Goal: Task Accomplishment & Management: Complete application form

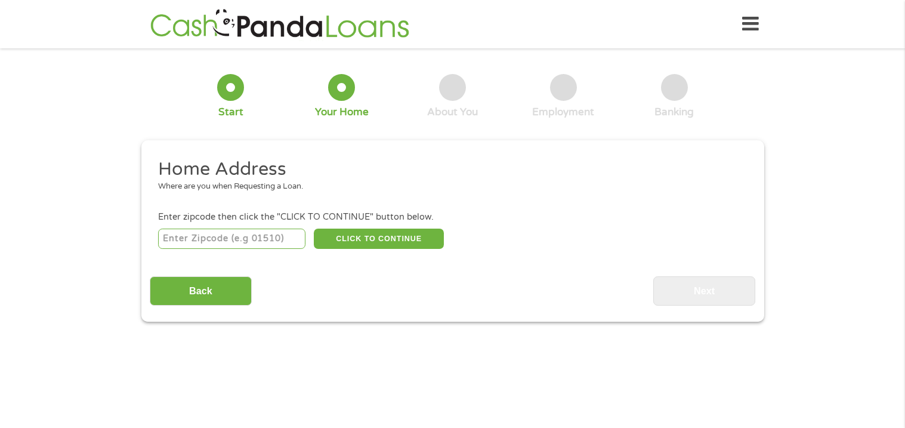
click at [283, 236] on input "number" at bounding box center [231, 239] width 147 height 20
type input "31210"
select select "[US_STATE]"
click at [397, 240] on button "CLICK TO CONTINUE" at bounding box center [379, 239] width 130 height 20
type input "31210"
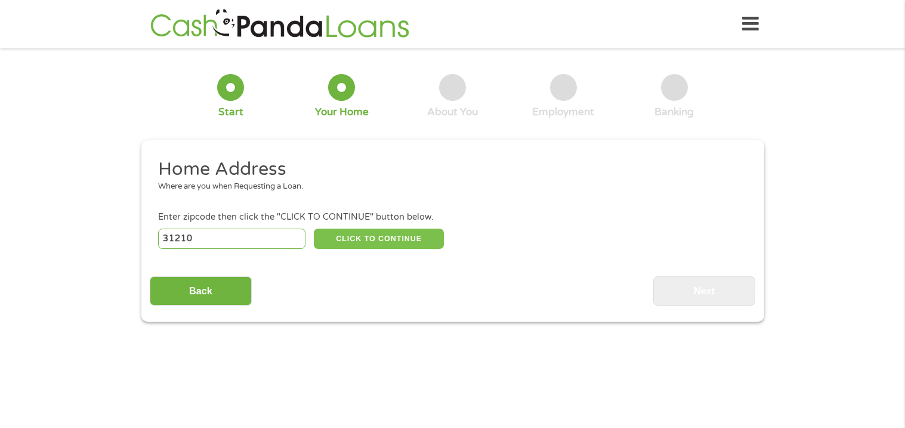
type input "Macon"
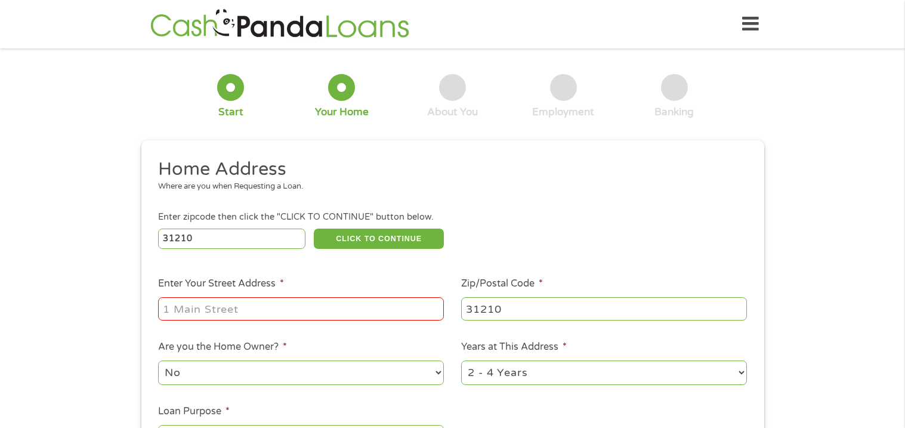
click at [369, 310] on input "Enter Your Street Address *" at bounding box center [301, 308] width 286 height 23
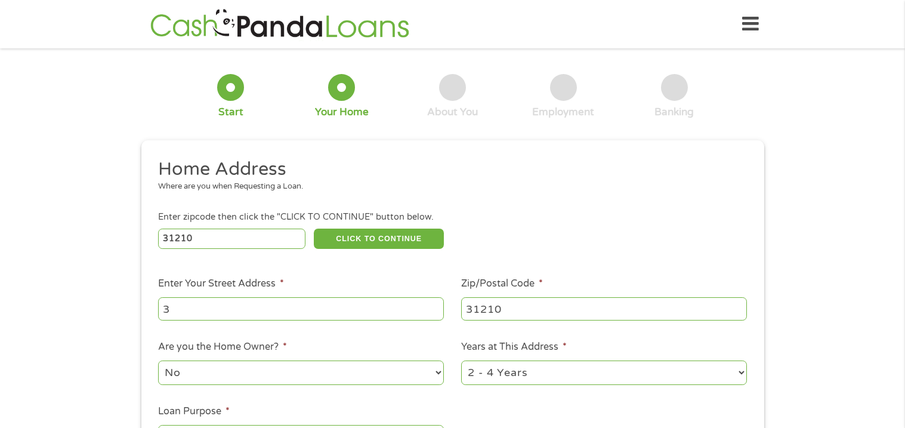
click at [220, 97] on div "Start" at bounding box center [230, 96] width 27 height 45
click at [189, 313] on input "3" at bounding box center [301, 308] width 286 height 23
type input "[STREET_ADDRESS]"
click at [189, 384] on select "No Yes" at bounding box center [301, 372] width 286 height 24
click at [158, 361] on select "No Yes" at bounding box center [301, 372] width 286 height 24
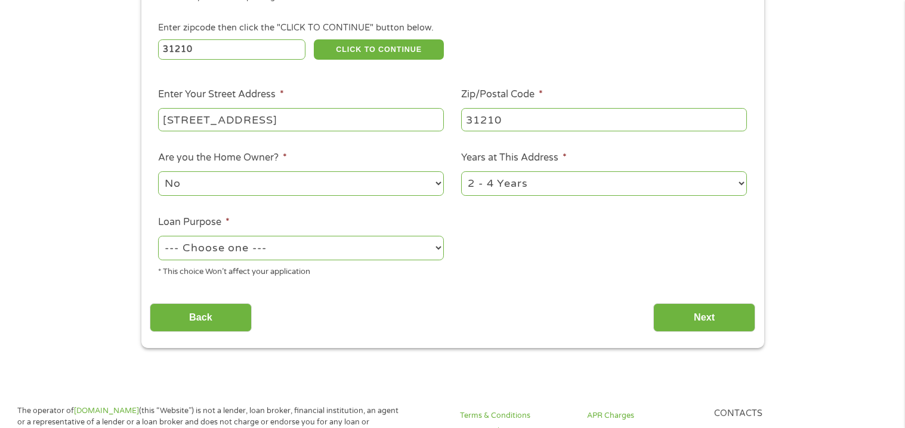
scroll to position [187, 0]
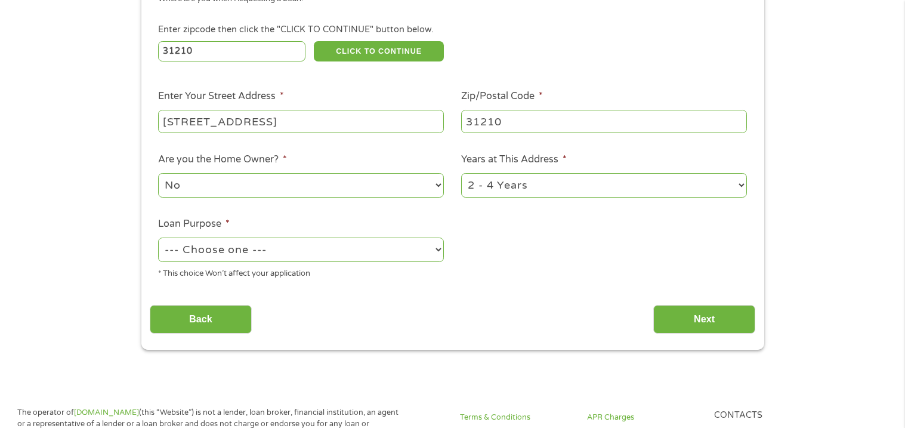
click at [548, 177] on select "1 Year or less 1 - 2 Years 2 - 4 Years Over 4 Years" at bounding box center [604, 185] width 286 height 24
select select "60months"
click at [461, 173] on select "1 Year or less 1 - 2 Years 2 - 4 Years Over 4 Years" at bounding box center [604, 185] width 286 height 24
click at [405, 254] on select "--- Choose one --- Pay Bills Debt Consolidation Home Improvement Major Purchase…" at bounding box center [301, 249] width 286 height 24
select select "paybills"
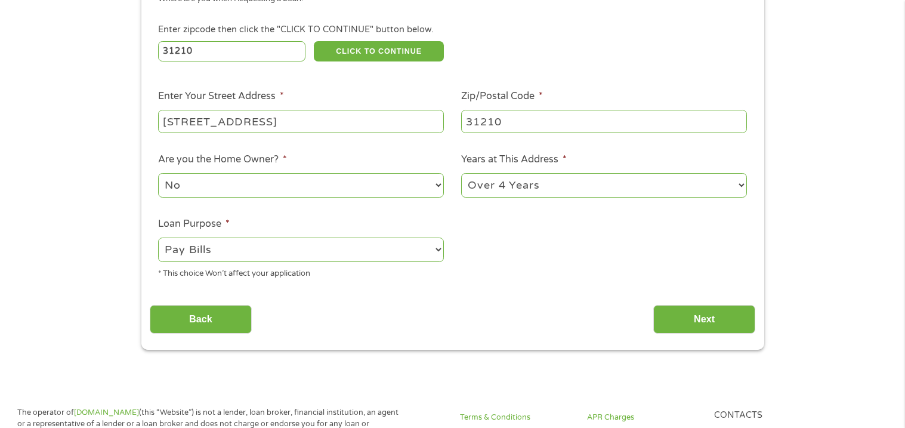
click at [158, 237] on select "--- Choose one --- Pay Bills Debt Consolidation Home Improvement Major Purchase…" at bounding box center [301, 249] width 286 height 24
click at [692, 329] on input "Next" at bounding box center [704, 319] width 102 height 29
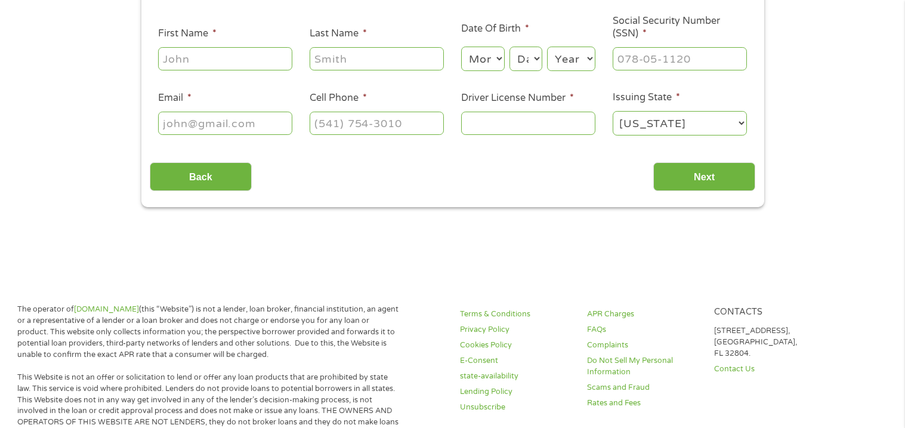
scroll to position [0, 0]
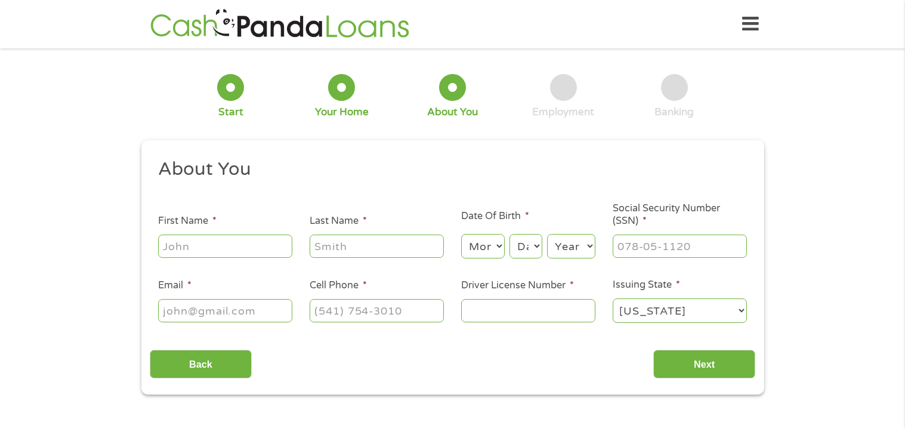
click at [238, 231] on li "First Name *" at bounding box center [226, 237] width 152 height 46
click at [240, 240] on input "First Name *" at bounding box center [225, 246] width 134 height 23
type input "[PERSON_NAME]"
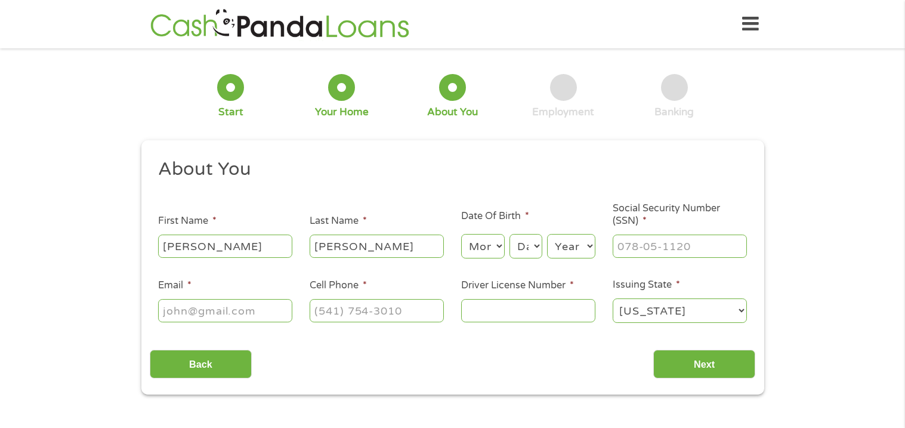
click at [503, 246] on select "Month 1 2 3 4 5 6 7 8 9 10 11 12" at bounding box center [483, 246] width 44 height 24
select select "10"
click at [461, 234] on select "Month 1 2 3 4 5 6 7 8 9 10 11 12" at bounding box center [483, 246] width 44 height 24
click at [532, 251] on select "Day 1 2 3 4 5 6 7 8 9 10 11 12 13 14 15 16 17 18 19 20 21 22 23 24 25 26 27 28 …" at bounding box center [526, 246] width 32 height 24
click at [543, 221] on li "Date Of Birth * Month Month 1 2 3 4 5 6 7 8 9 10 11 12 Day Day 1 2 3 4 5 6 7 8 …" at bounding box center [528, 234] width 152 height 51
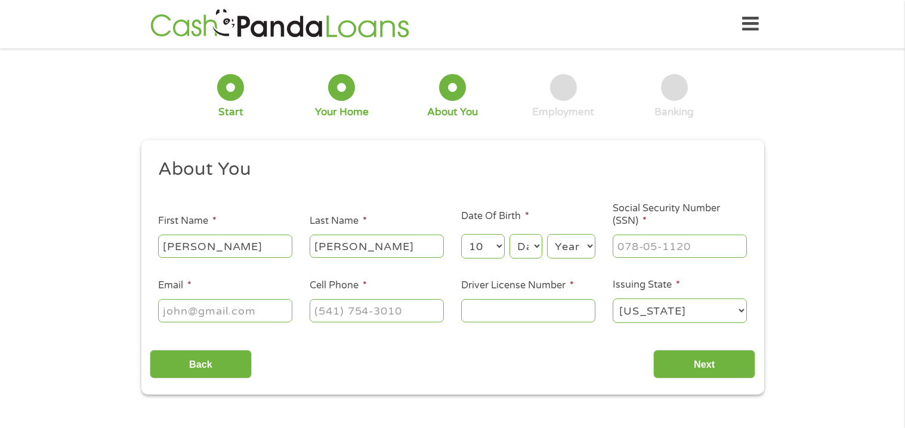
click at [532, 237] on select "Day 1 2 3 4 5 6 7 8 9 10 11 12 13 14 15 16 17 18 19 20 21 22 23 24 25 26 27 28 …" at bounding box center [526, 246] width 32 height 24
select select "26"
click at [510, 234] on select "Day 1 2 3 4 5 6 7 8 9 10 11 12 13 14 15 16 17 18 19 20 21 22 23 24 25 26 27 28 …" at bounding box center [526, 246] width 32 height 24
click at [563, 247] on select "Year [DATE] 2006 2005 2004 2003 2002 2001 2000 1999 1998 1997 1996 1995 1994 19…" at bounding box center [571, 246] width 48 height 24
select select "1982"
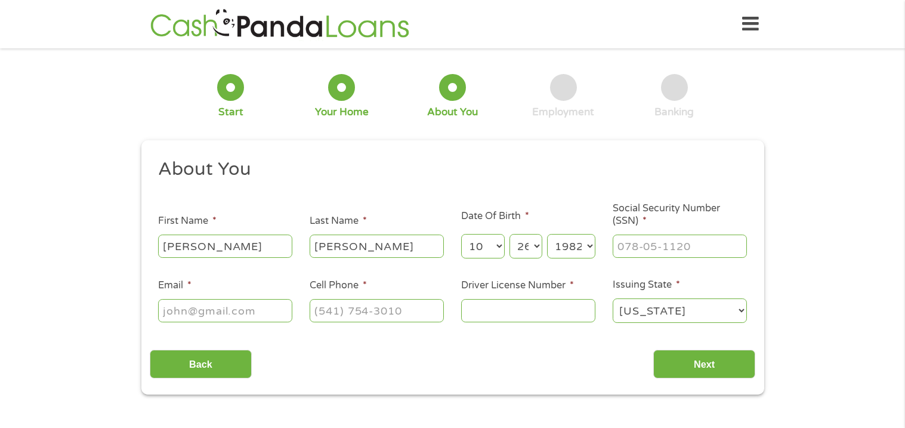
click at [547, 234] on select "Year [DATE] 2006 2005 2004 2003 2002 2001 2000 1999 1998 1997 1996 1995 1994 19…" at bounding box center [571, 246] width 48 height 24
click at [625, 249] on input "___-__-____" at bounding box center [680, 246] width 134 height 23
type input "257-65-8835"
click at [248, 311] on input "Email *" at bounding box center [225, 310] width 134 height 23
type input "[EMAIL_ADDRESS][DOMAIN_NAME]"
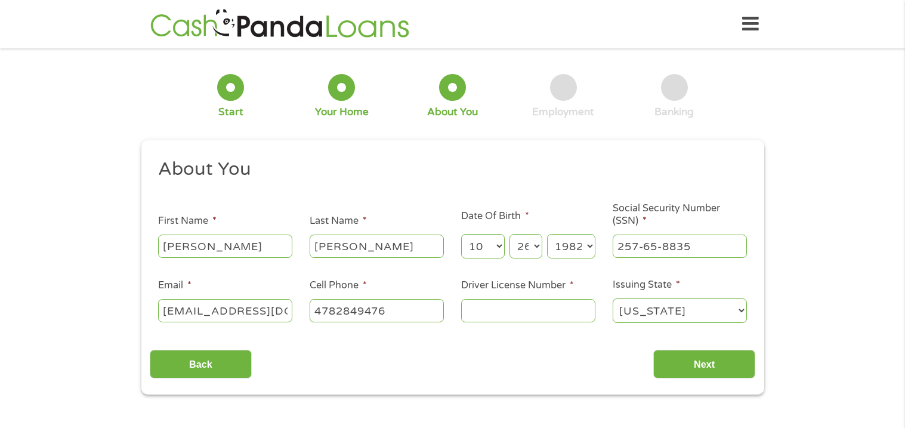
type input "[PHONE_NUMBER]"
click at [505, 314] on input "Driver License Number *" at bounding box center [528, 310] width 134 height 23
click at [503, 369] on div "Back Next" at bounding box center [453, 360] width 606 height 38
click at [514, 316] on input "Driver License Number *" at bounding box center [528, 310] width 134 height 23
type input "055684517"
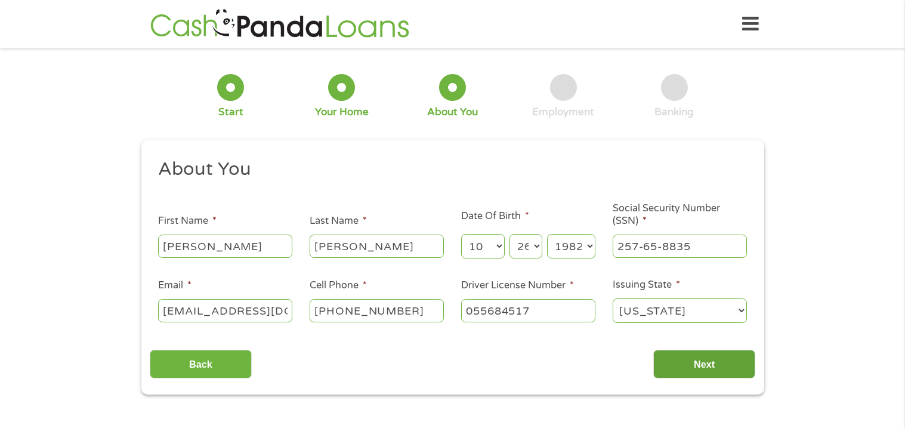
click at [704, 363] on input "Next" at bounding box center [704, 364] width 102 height 29
click at [699, 368] on input "Next" at bounding box center [704, 364] width 102 height 29
click at [708, 369] on input "Next" at bounding box center [704, 364] width 102 height 29
click at [581, 215] on li "Date Of Birth * Month Month 1 2 3 4 5 6 7 8 9 10 11 12 Day Day 1 2 3 4 5 6 7 8 …" at bounding box center [528, 234] width 152 height 51
click at [714, 370] on input "Next" at bounding box center [704, 364] width 102 height 29
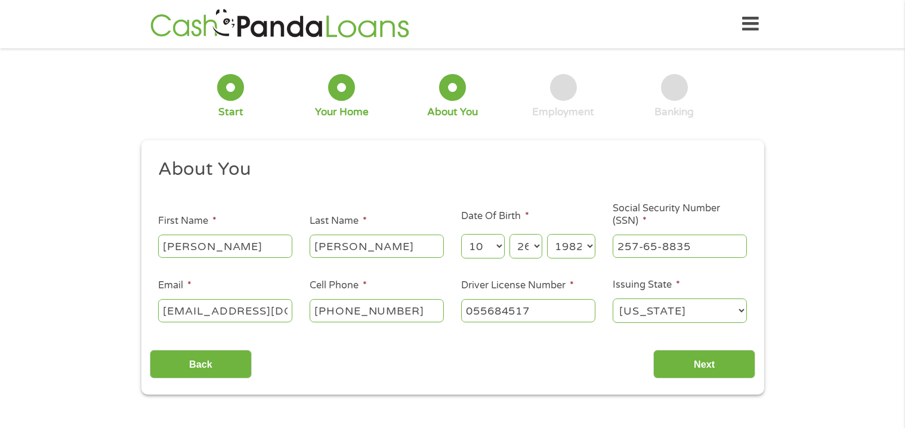
click at [598, 277] on ul "About You This field is hidden when viewing the form Title * --- Choose one ---…" at bounding box center [453, 246] width 606 height 176
click at [698, 357] on input "Next" at bounding box center [704, 364] width 102 height 29
click at [653, 350] on input "Next" at bounding box center [704, 364] width 102 height 29
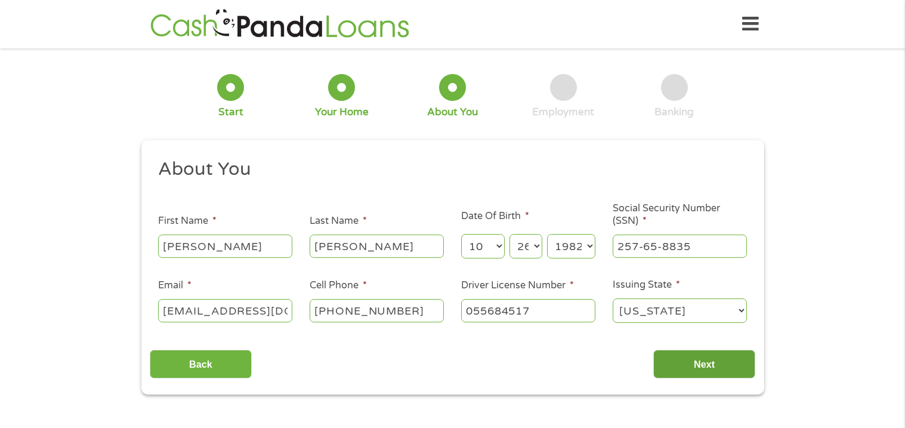
click at [681, 354] on input "Next" at bounding box center [704, 364] width 102 height 29
